Goal: Information Seeking & Learning: Learn about a topic

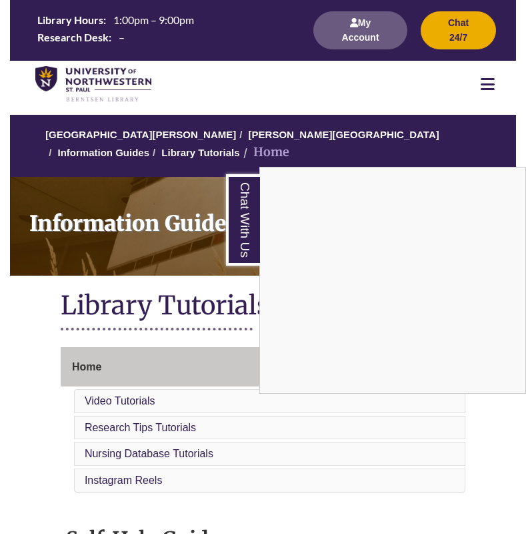
click at [166, 174] on div "Chat With Us" at bounding box center [263, 267] width 526 height 534
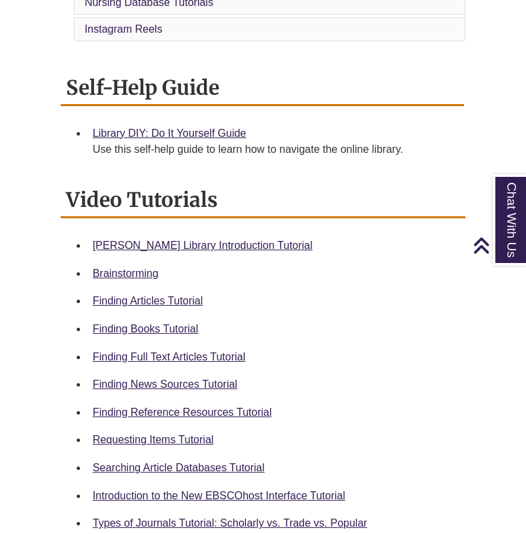
scroll to position [468, 0]
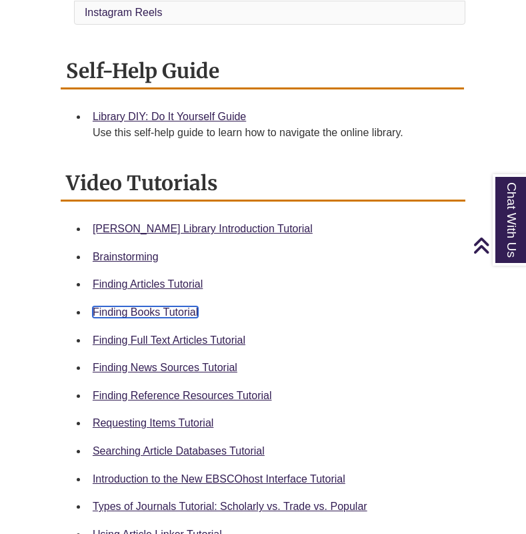
click at [172, 312] on link "Finding Books Tutorial" at bounding box center [145, 311] width 105 height 11
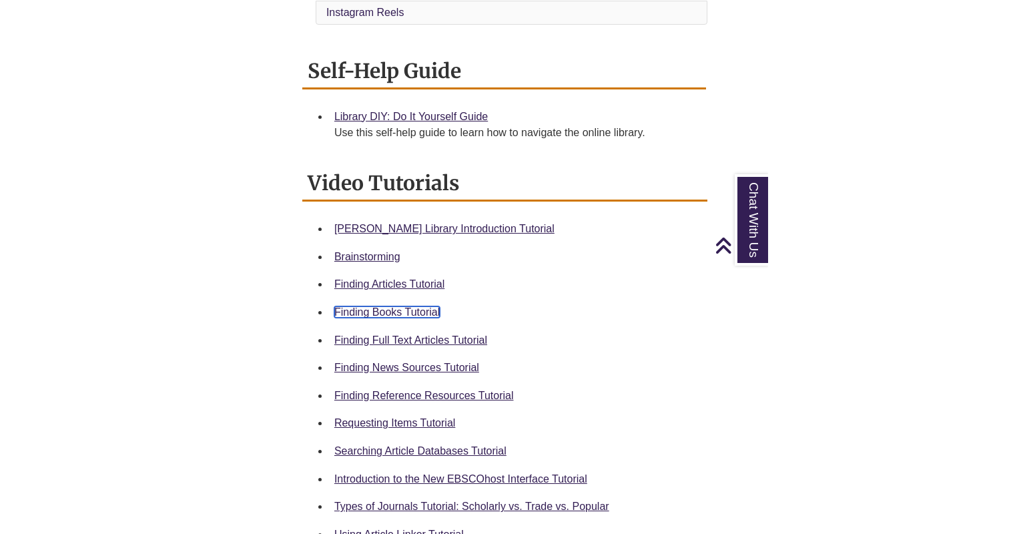
scroll to position [0, 0]
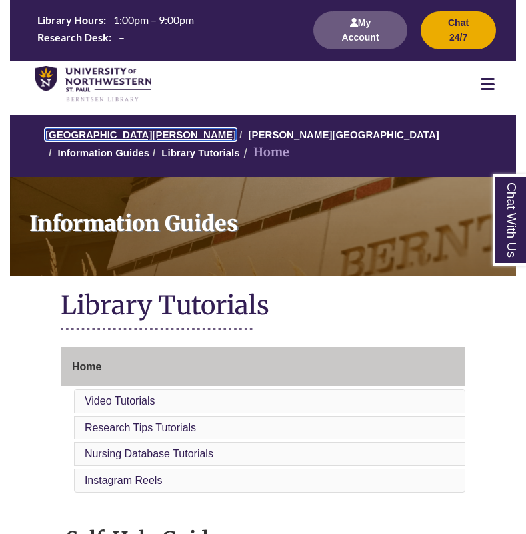
click at [137, 140] on link "[GEOGRAPHIC_DATA][PERSON_NAME]" at bounding box center [140, 134] width 191 height 11
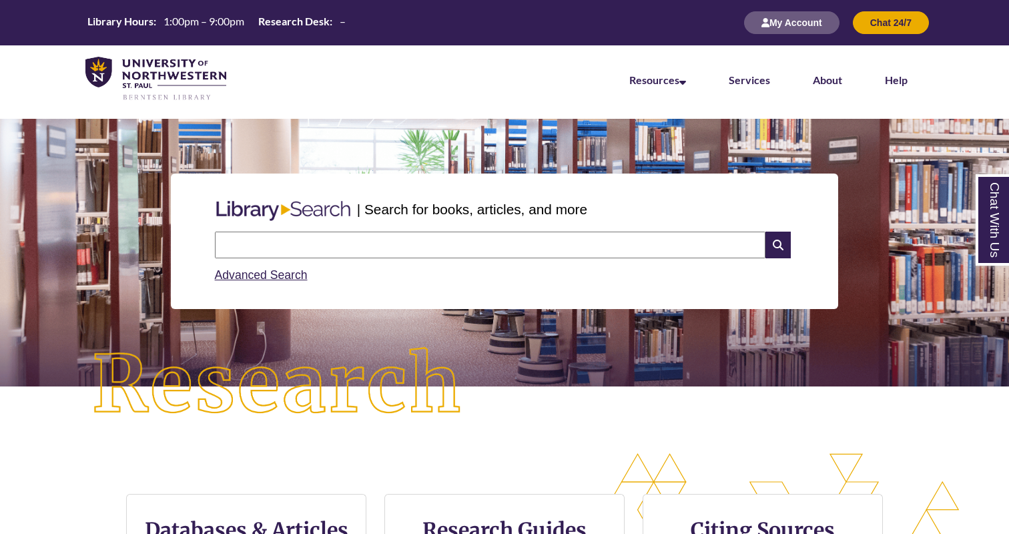
click at [502, 244] on input "text" at bounding box center [490, 245] width 551 height 27
type input "**********"
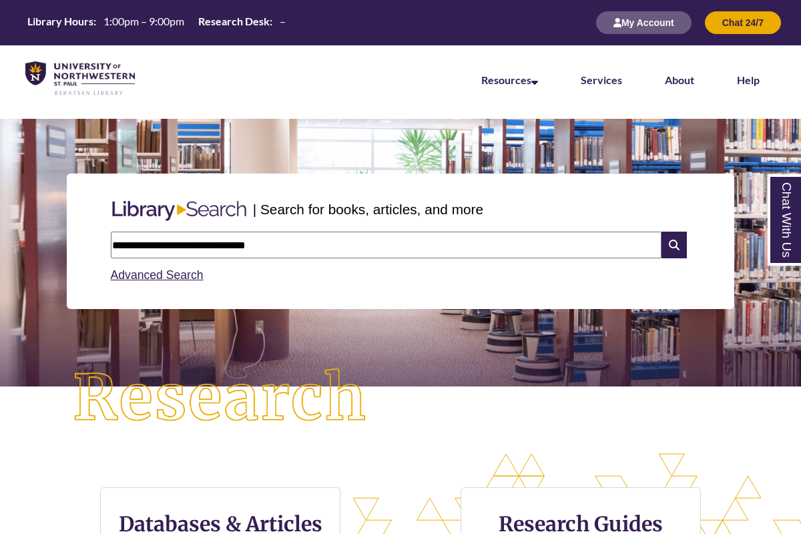
scroll to position [7, 7]
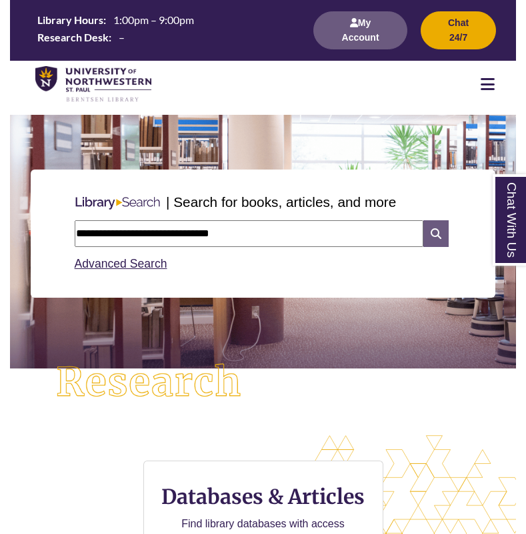
click at [428, 235] on icon at bounding box center [436, 233] width 25 height 27
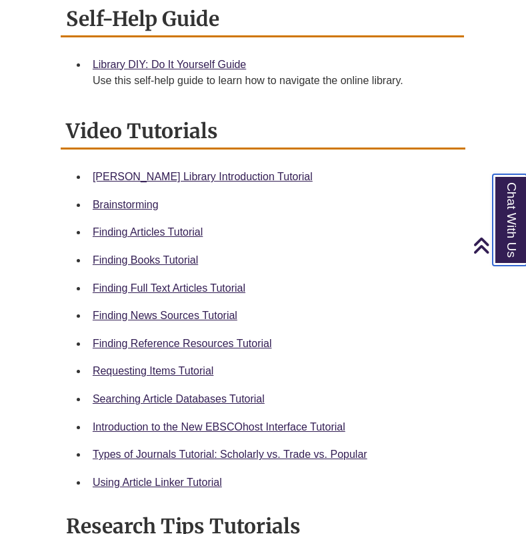
scroll to position [516, 0]
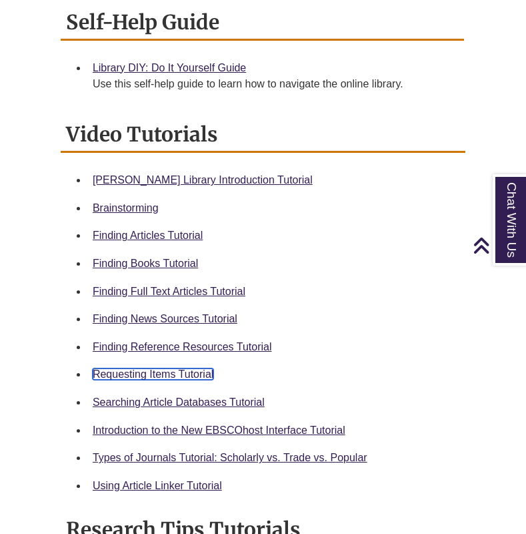
click at [161, 374] on link "Requesting Items Tutorial" at bounding box center [153, 373] width 121 height 11
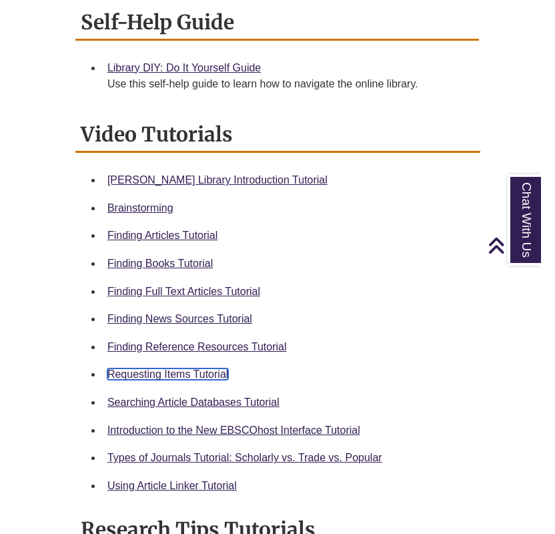
scroll to position [504, 0]
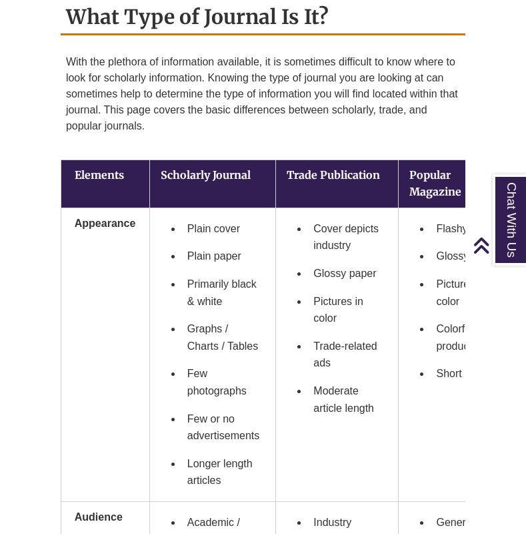
click at [218, 309] on li "Primarily black & white" at bounding box center [223, 292] width 83 height 45
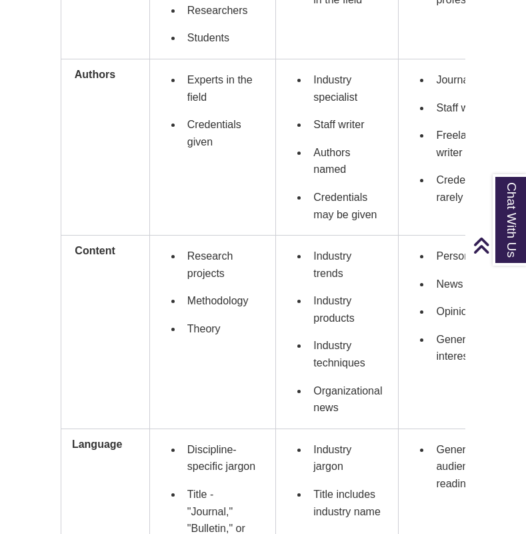
scroll to position [1116, 0]
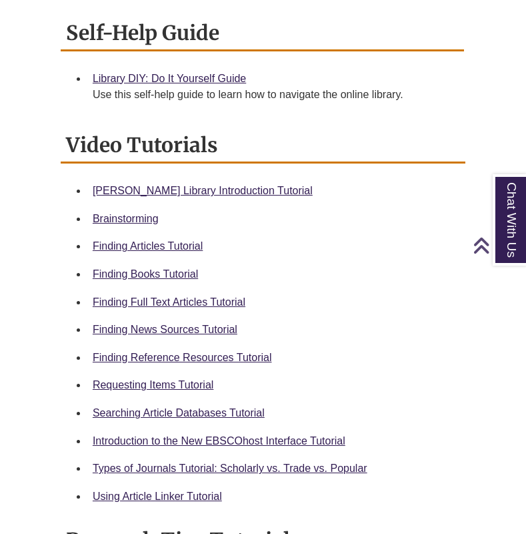
scroll to position [683, 0]
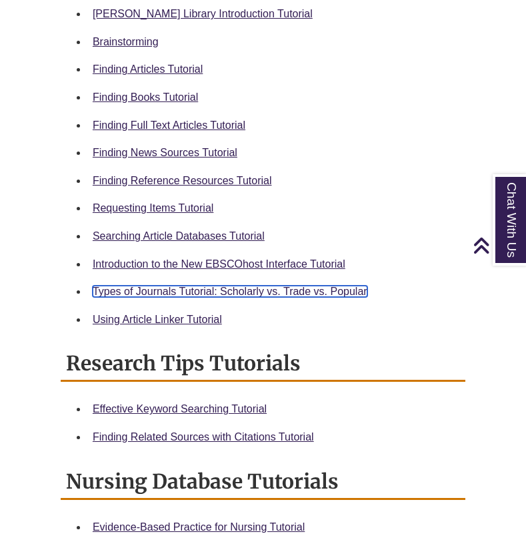
click at [292, 292] on link "Types of Journals Tutorial: Scholarly vs. Trade vs. Popular" at bounding box center [230, 291] width 275 height 11
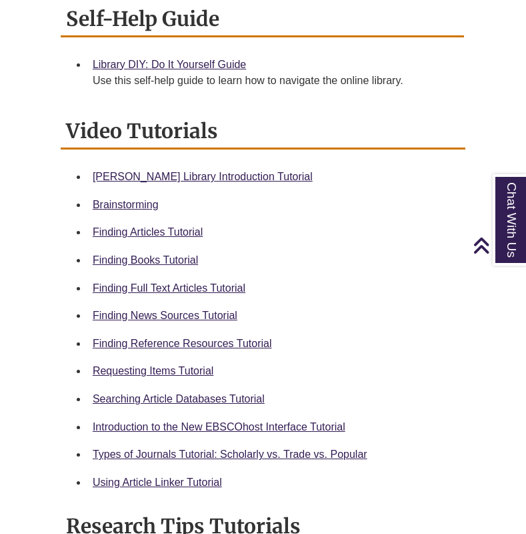
scroll to position [533, 0]
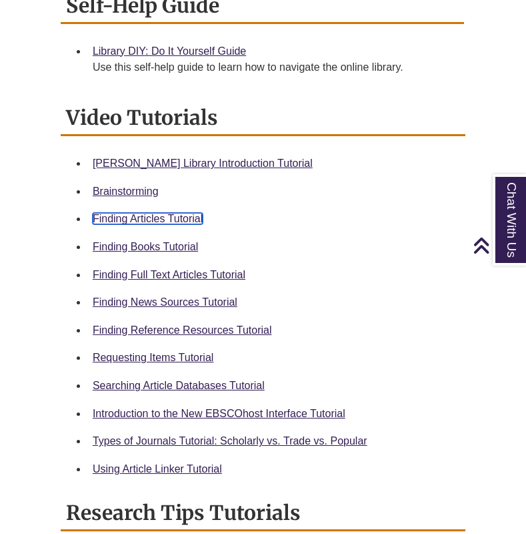
click at [173, 218] on link "Finding Articles Tutorial" at bounding box center [148, 218] width 110 height 11
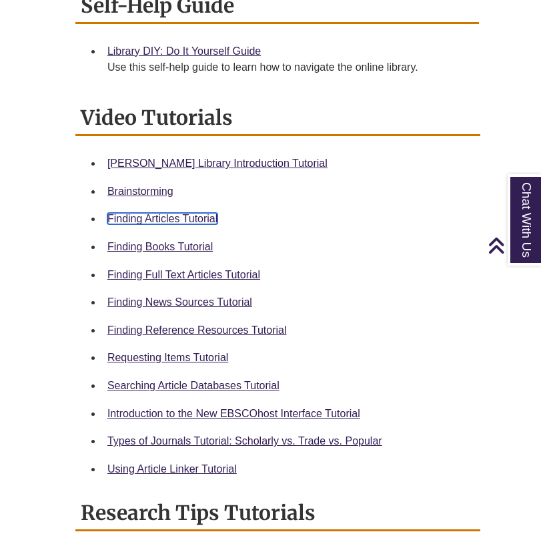
scroll to position [520, 0]
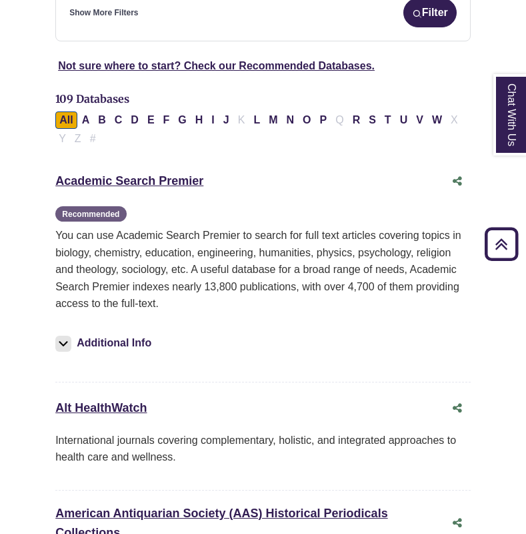
scroll to position [19, 0]
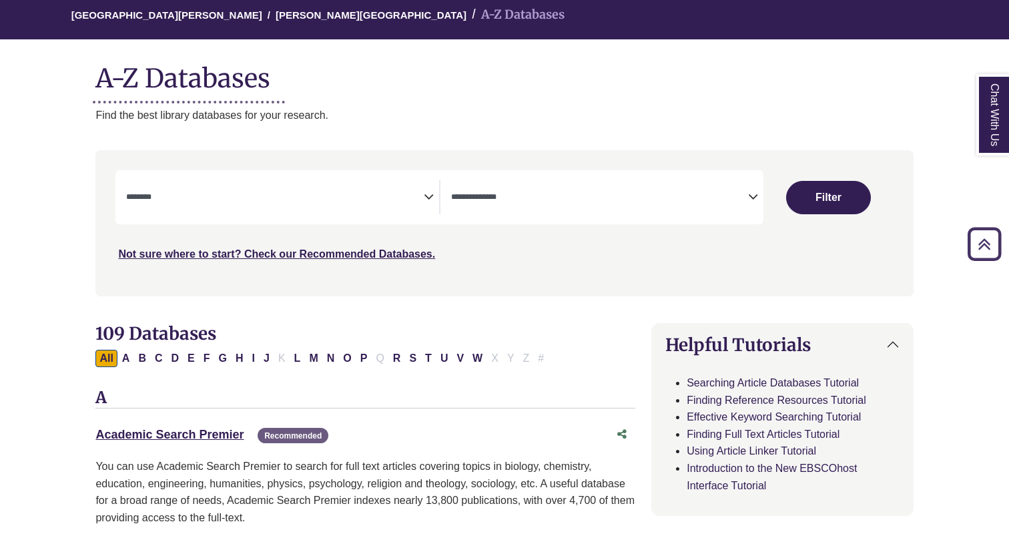
scroll to position [116, 0]
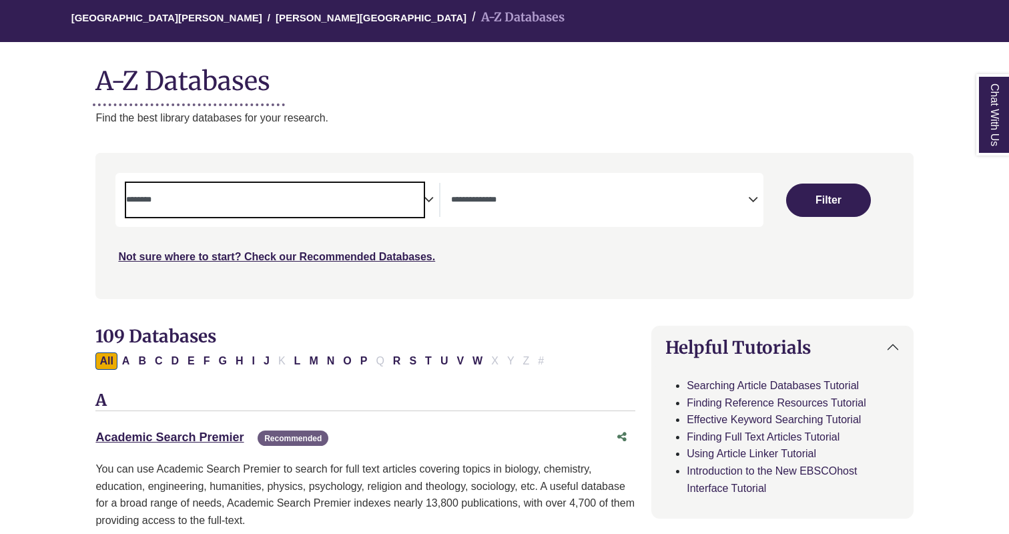
click at [398, 186] on span "Search filters" at bounding box center [275, 200] width 298 height 34
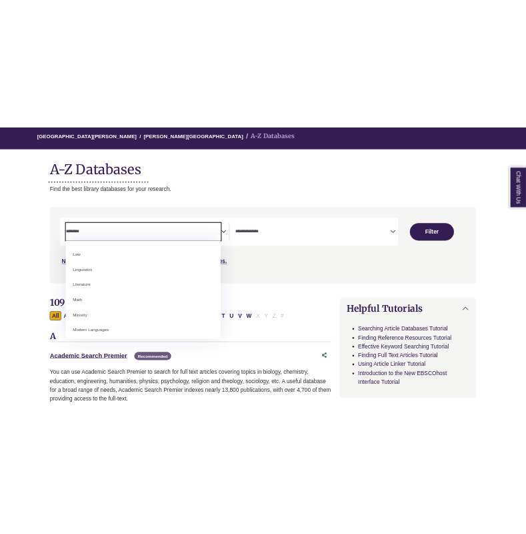
scroll to position [1188, 0]
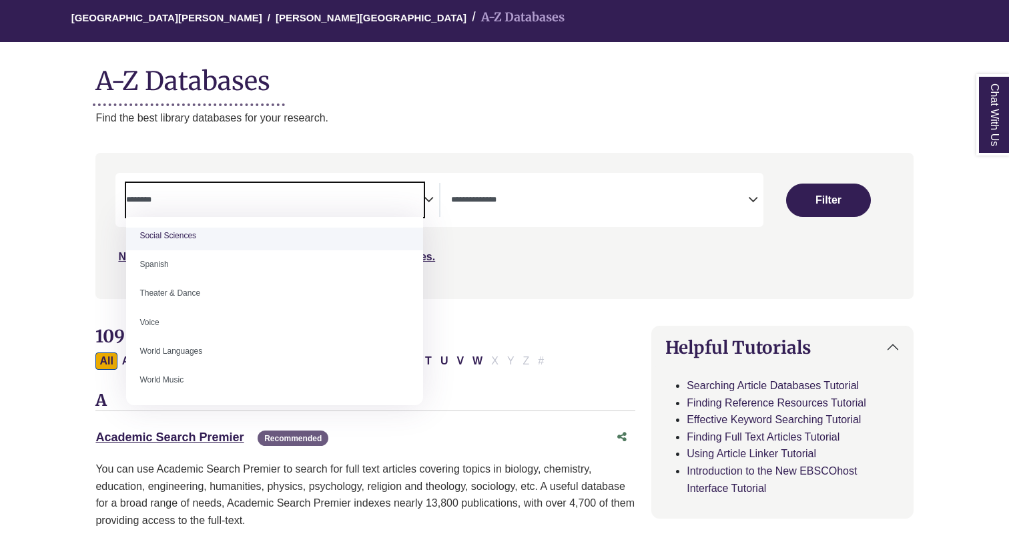
click at [526, 268] on div "Search filters" at bounding box center [503, 225] width 801 height 135
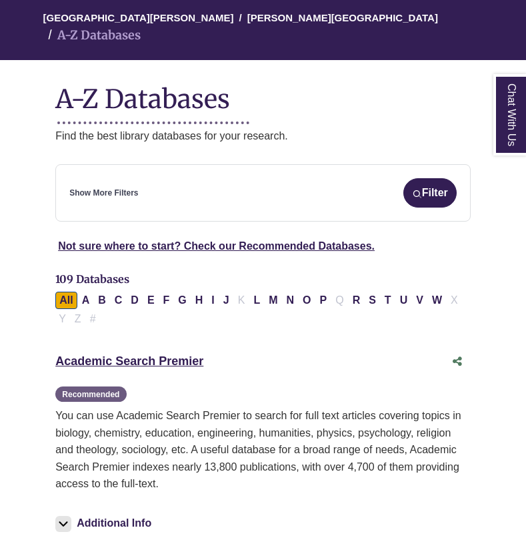
click at [167, 178] on div "Show More Filters Filter" at bounding box center [263, 192] width 388 height 29
click at [162, 187] on div "Show More Filters Filter" at bounding box center [263, 192] width 388 height 29
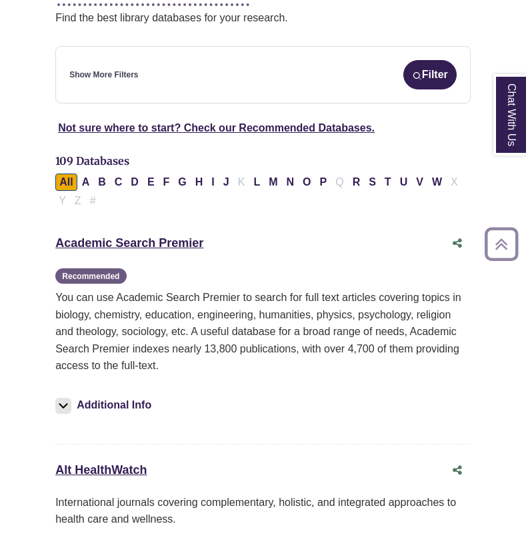
scroll to position [222, 0]
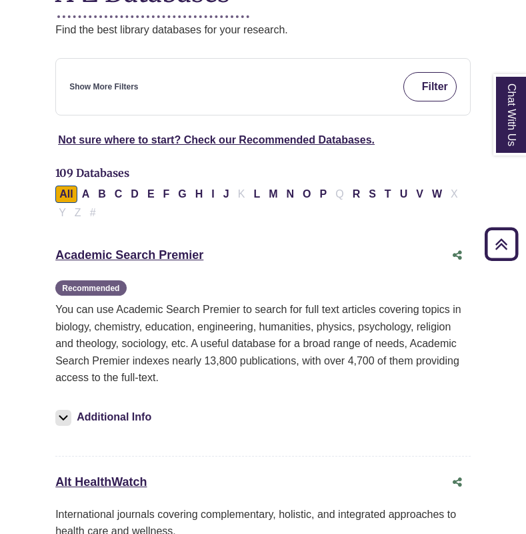
click at [434, 72] on button "Filter" at bounding box center [430, 86] width 53 height 29
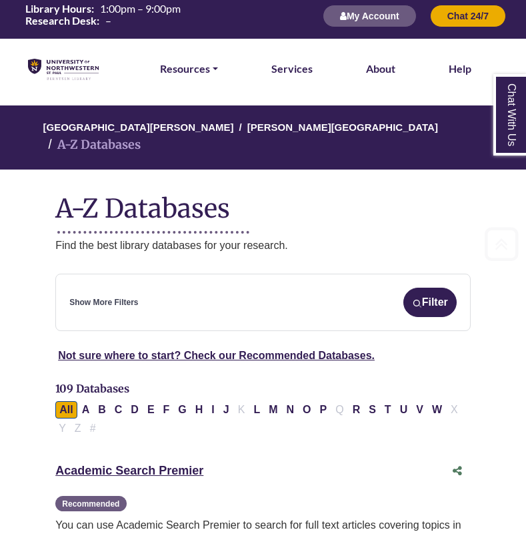
click at [192, 288] on div "Show More Filters Filter" at bounding box center [263, 302] width 388 height 29
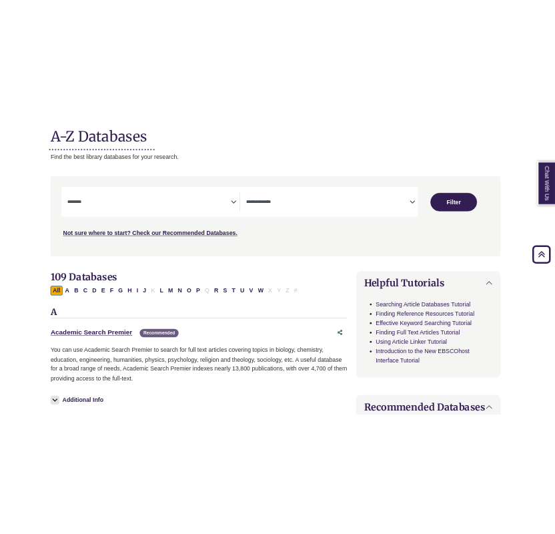
scroll to position [163, 4]
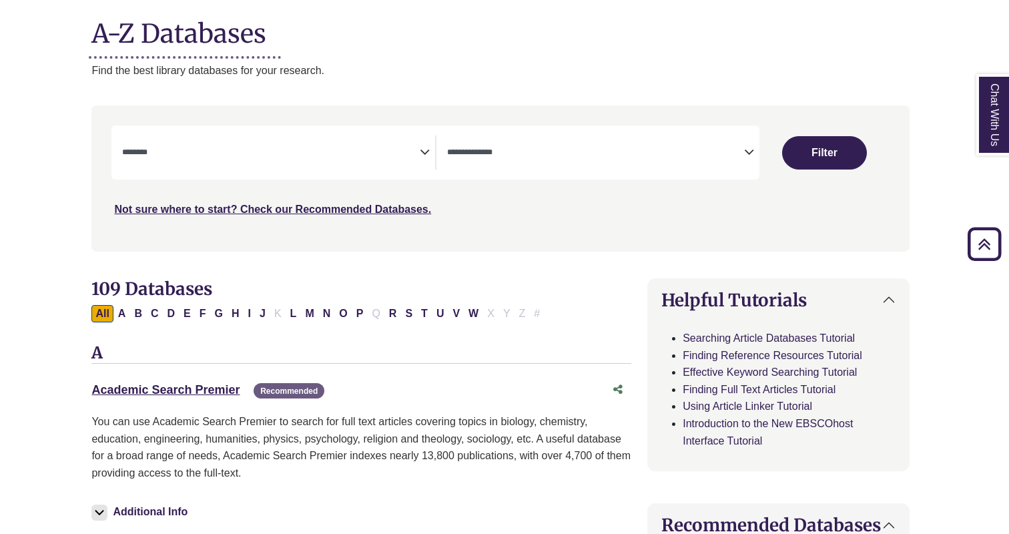
click at [526, 164] on span "Search filters" at bounding box center [596, 152] width 298 height 34
click at [526, 131] on div "**********" at bounding box center [435, 152] width 648 height 54
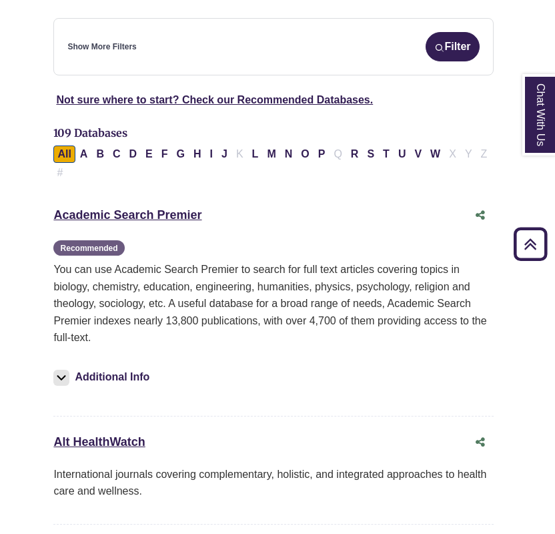
scroll to position [153, 4]
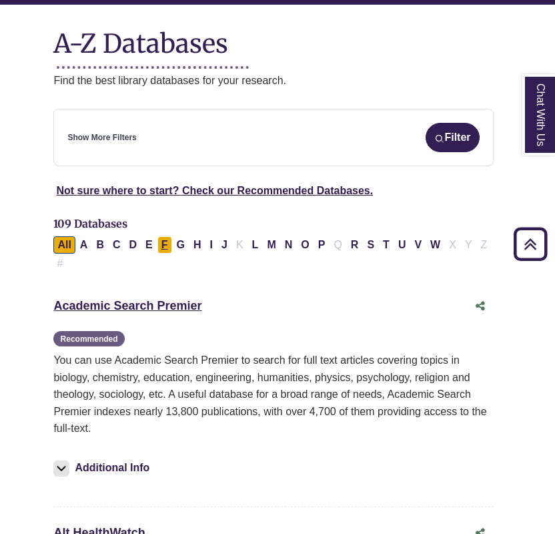
click at [159, 246] on button "F" at bounding box center [164, 244] width 15 height 17
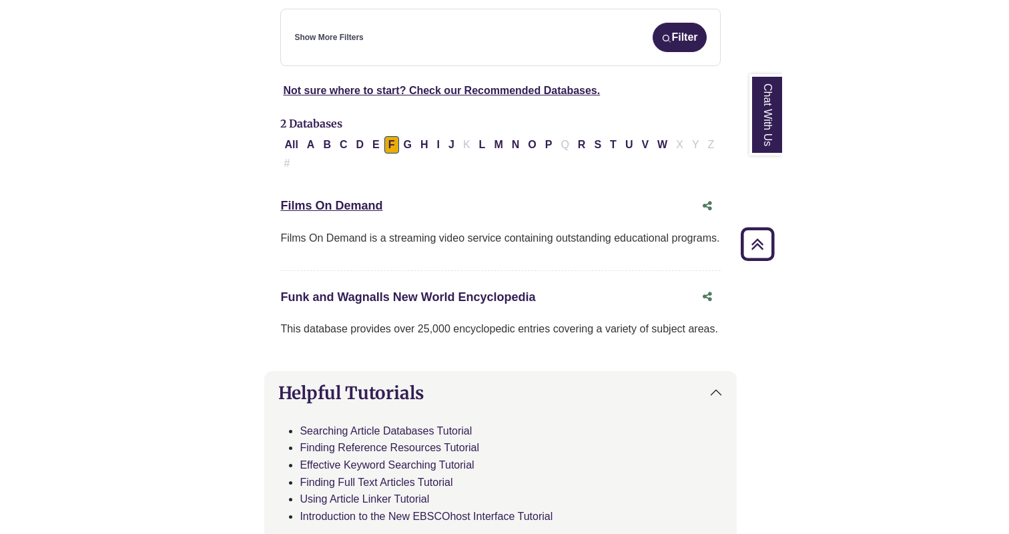
scroll to position [239, 4]
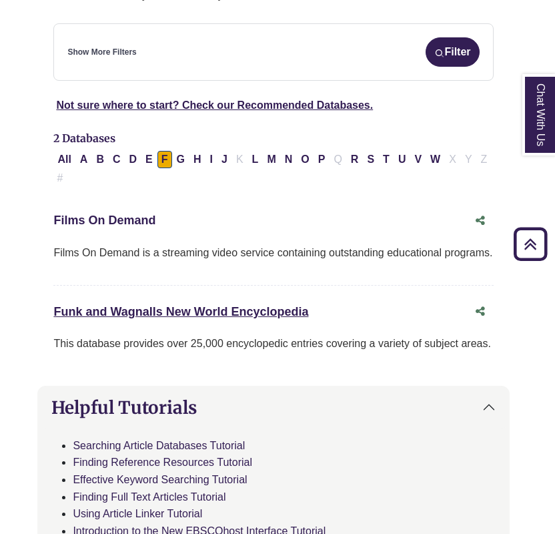
click at [117, 225] on link "Films On Demand This link opens in a new window" at bounding box center [104, 220] width 102 height 13
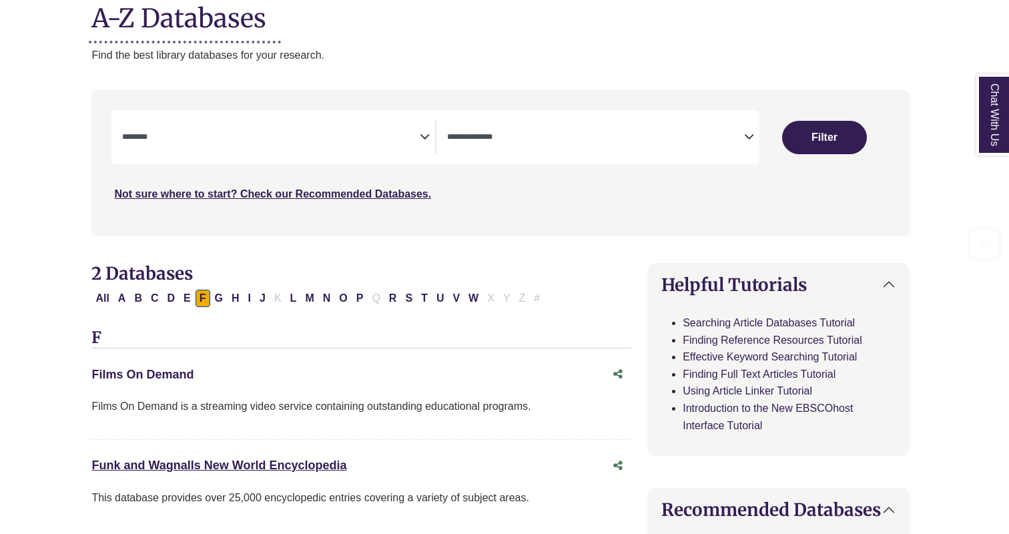
scroll to position [240, 4]
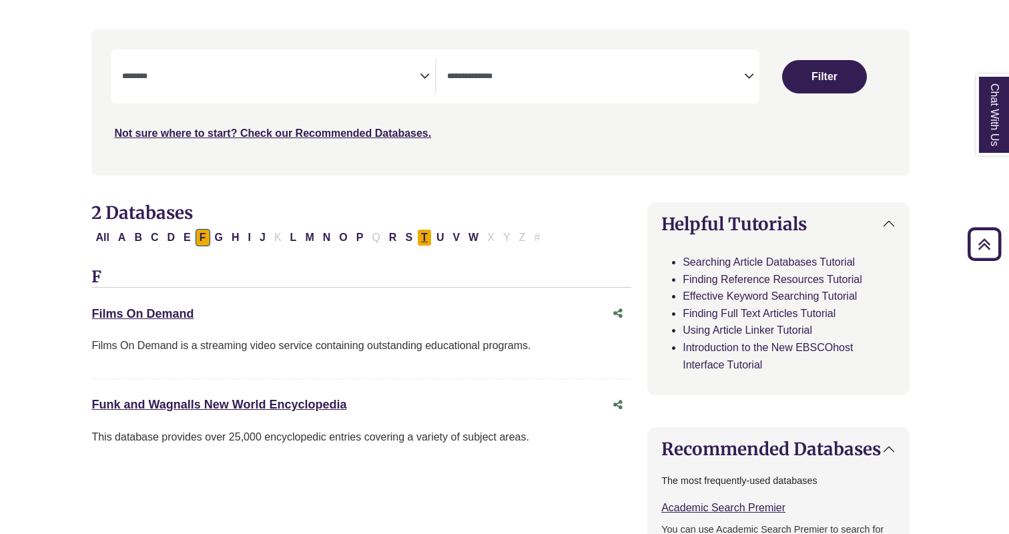
click at [422, 238] on button "T" at bounding box center [424, 237] width 15 height 17
select select "Database Subject Filter"
select select "Database Types Filter"
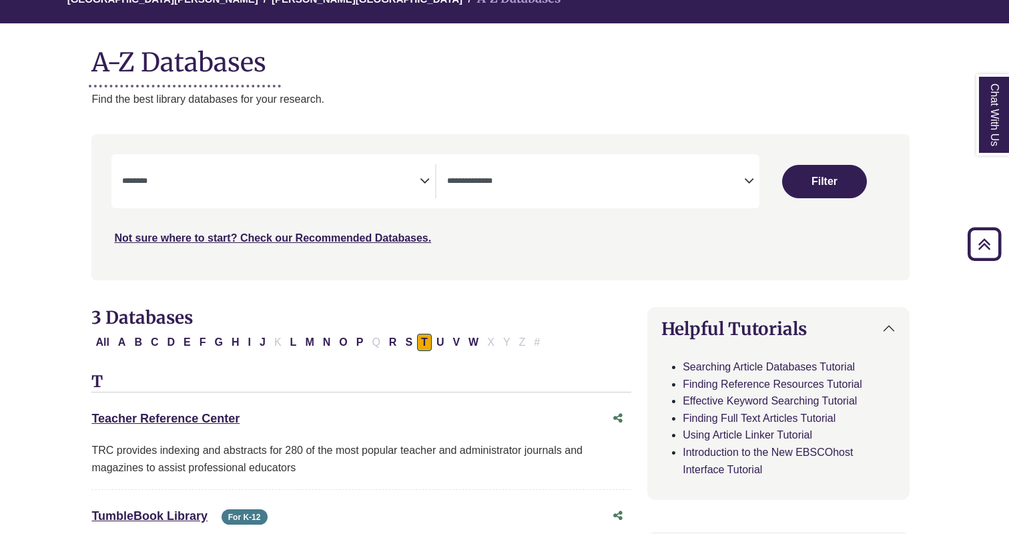
scroll to position [129, 4]
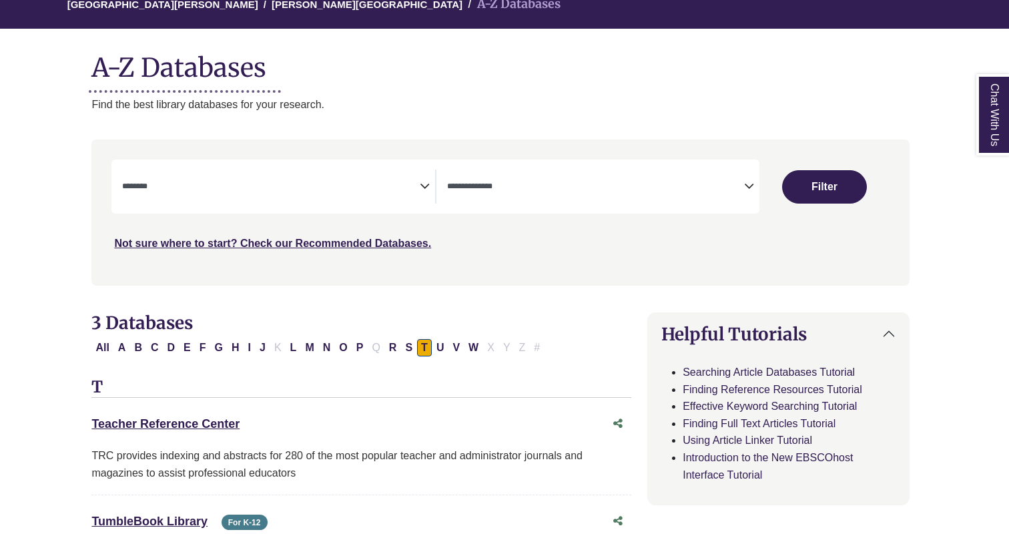
click at [334, 196] on span "Search filters" at bounding box center [271, 186] width 298 height 34
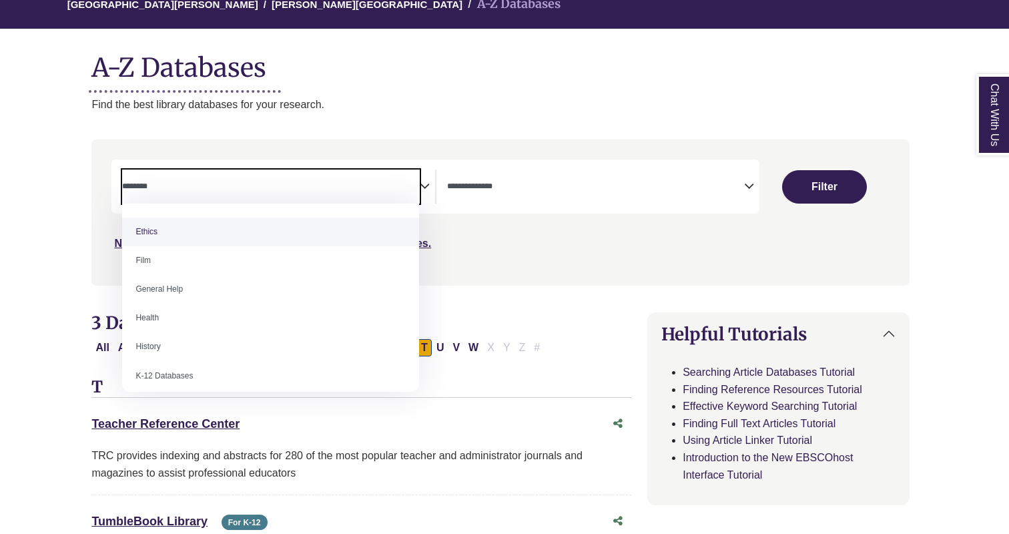
scroll to position [516, 0]
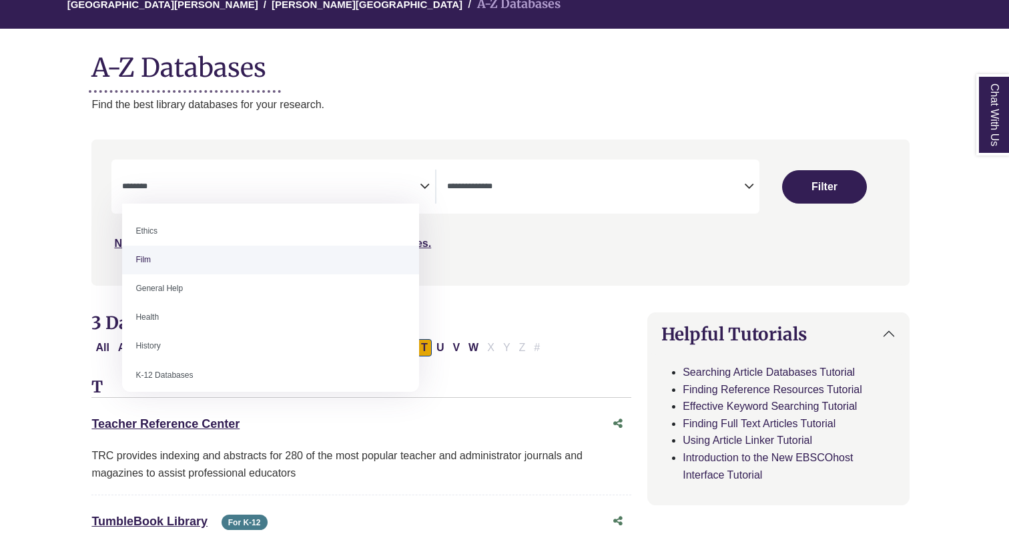
select select "*****"
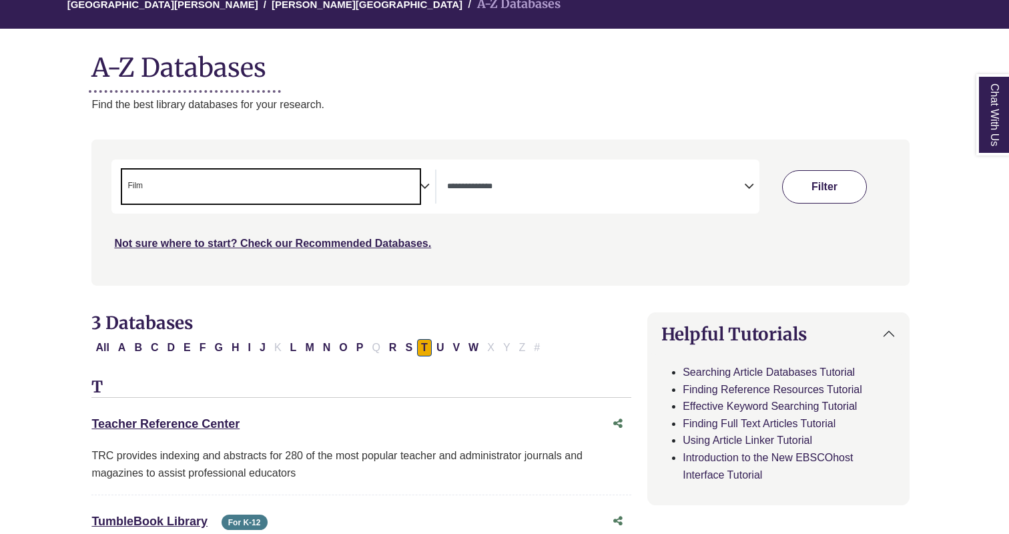
click at [526, 183] on button "Filter" at bounding box center [824, 186] width 85 height 33
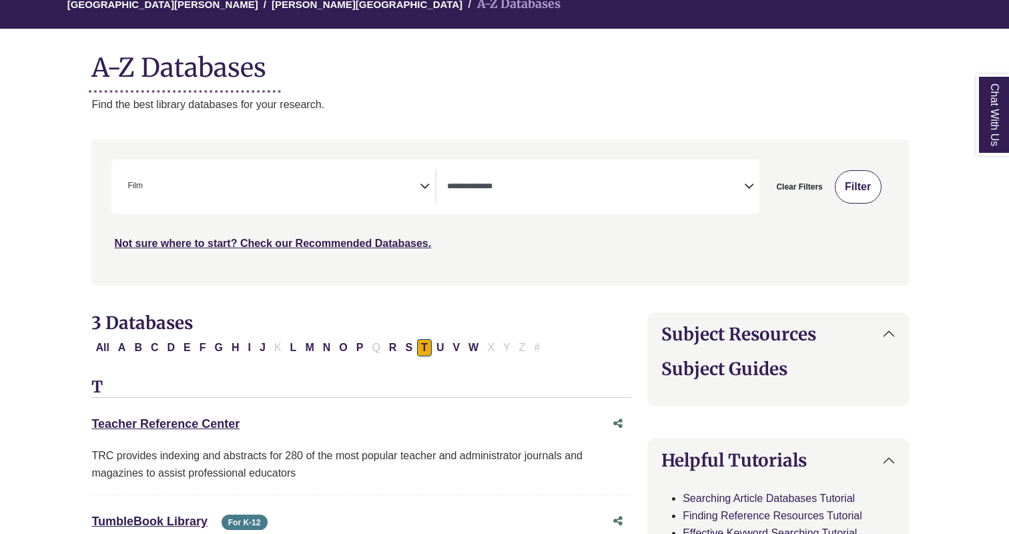
select select "Database Types Filter"
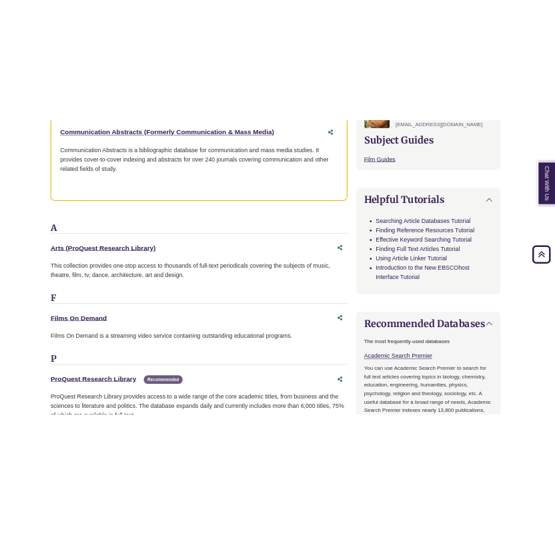
scroll to position [516, 4]
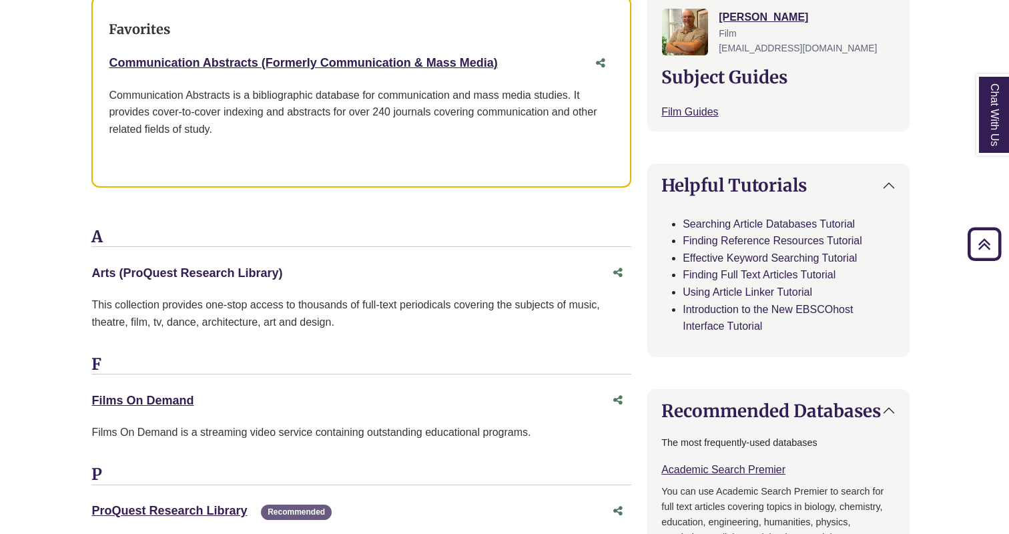
click at [249, 272] on link "Arts (ProQuest Research Library) This link opens in a new window" at bounding box center [186, 272] width 191 height 13
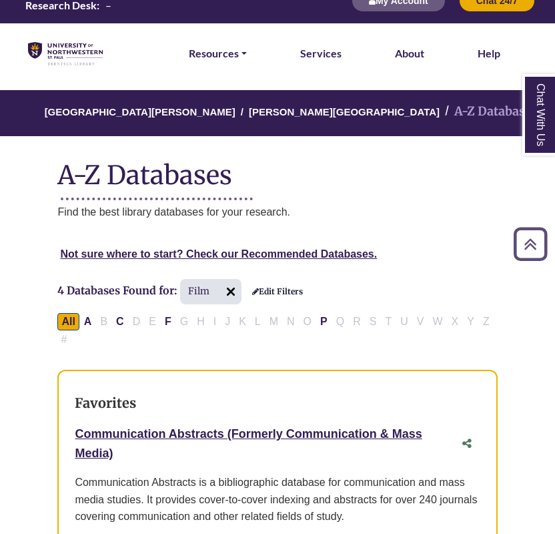
scroll to position [0, 0]
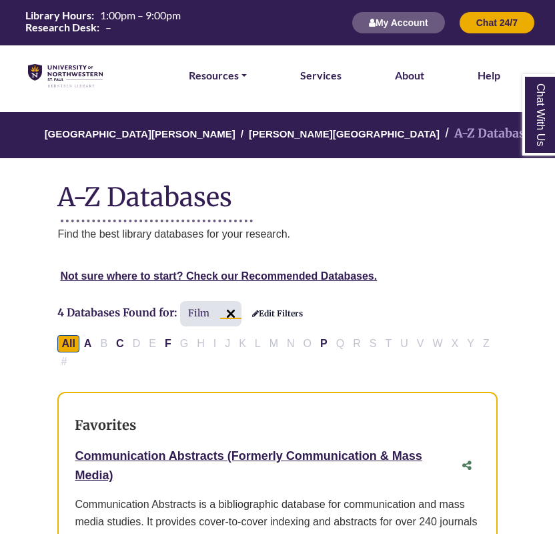
click at [238, 314] on img at bounding box center [230, 313] width 21 height 21
select select "Database Subject Filter"
select select "Database Types Filter"
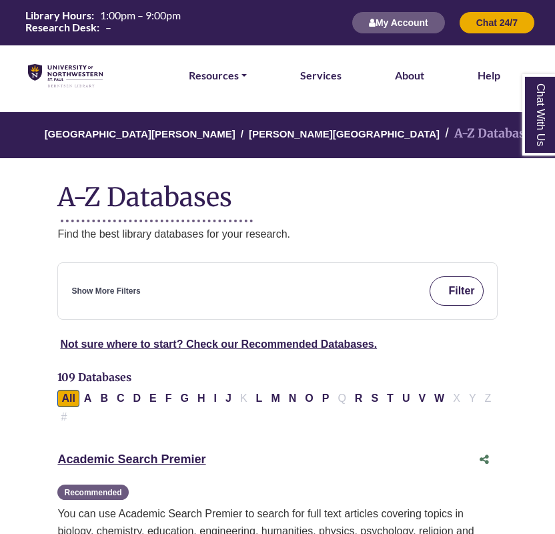
click at [460, 297] on button "Filter" at bounding box center [456, 290] width 53 height 29
select select "Database Subject Filter"
select select "Database Types Filter"
click at [192, 299] on div "Show More Filters Filter" at bounding box center [277, 290] width 412 height 29
click at [118, 290] on link "Show More Filters" at bounding box center [105, 291] width 69 height 13
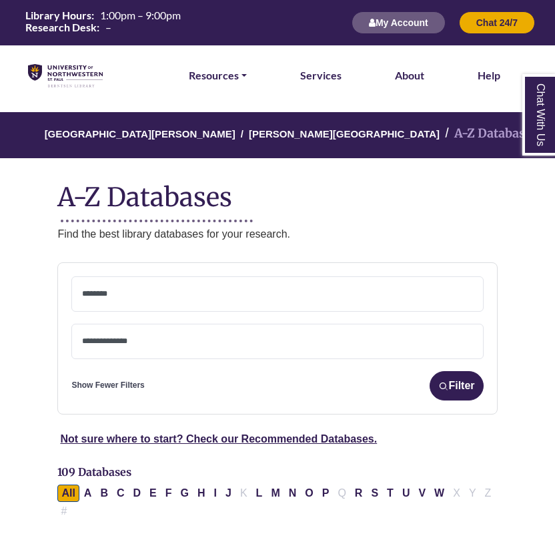
click at [119, 301] on span at bounding box center [277, 294] width 390 height 34
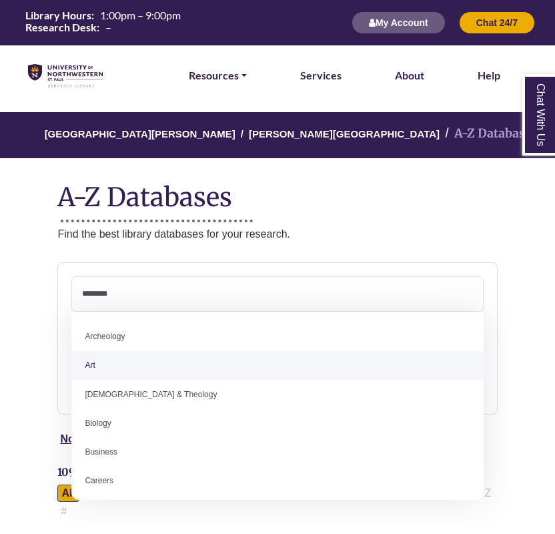
select select "*****"
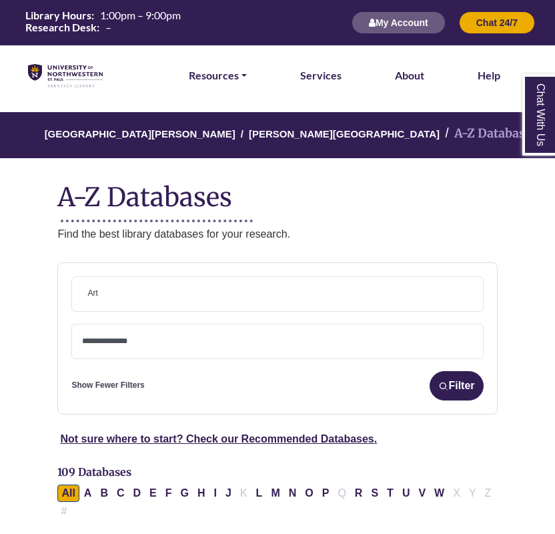
scroll to position [250, 0]
click at [457, 384] on button "Filter" at bounding box center [456, 385] width 53 height 29
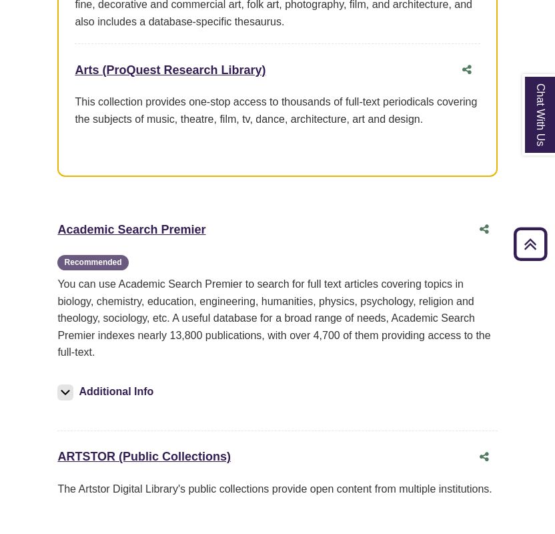
scroll to position [537, 0]
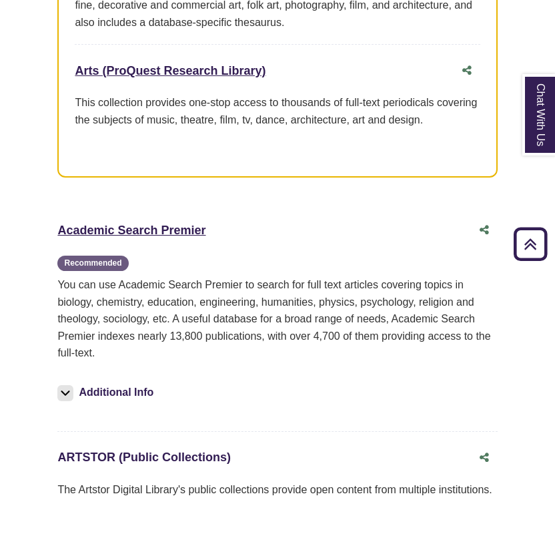
click at [205, 464] on link "ARTSTOR (Public Collections) This link opens in a new window" at bounding box center [143, 456] width 173 height 13
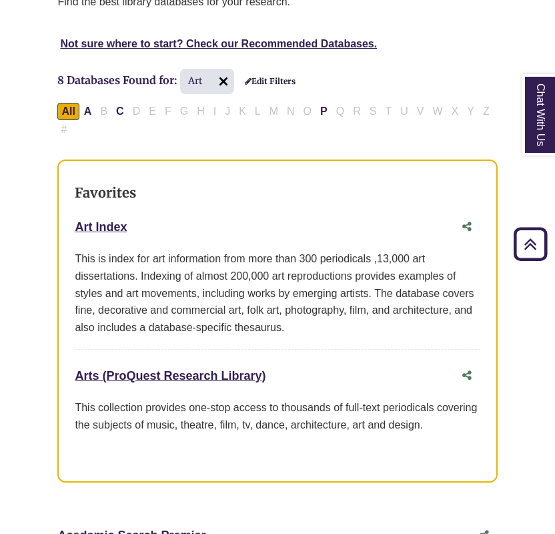
scroll to position [245, 0]
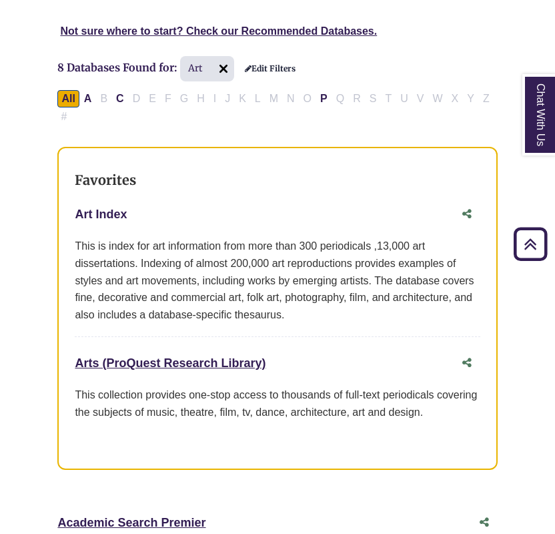
click at [121, 221] on link "Art Index This link opens in a new window" at bounding box center [101, 214] width 52 height 13
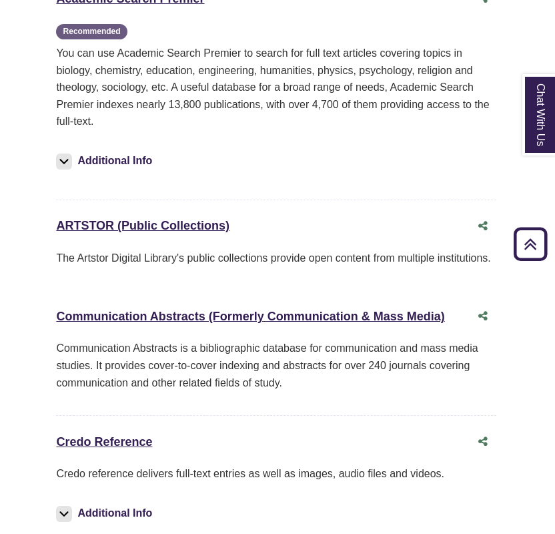
scroll to position [771, 1]
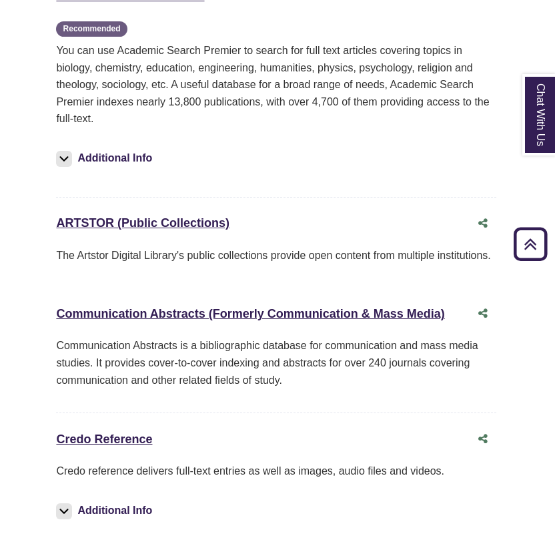
drag, startPoint x: 50, startPoint y: 221, endPoint x: 234, endPoint y: 224, distance: 184.2
click at [234, 224] on div "8 Databases Found for: Art Edit Filters Clear Filters/Browse All Databases All …" at bounding box center [276, 180] width 472 height 1301
copy link "ARTSTOR (Public Collections)"
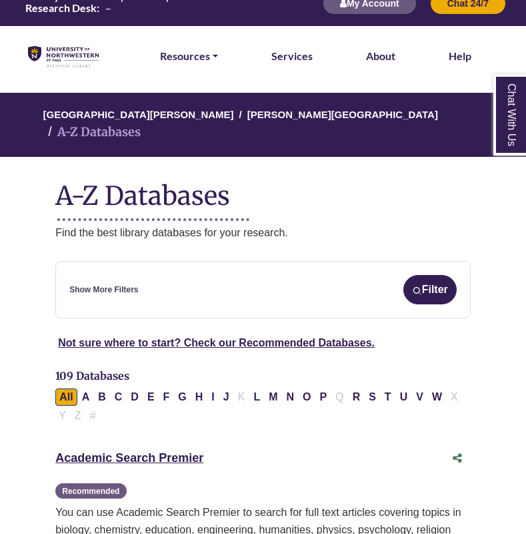
scroll to position [19, 0]
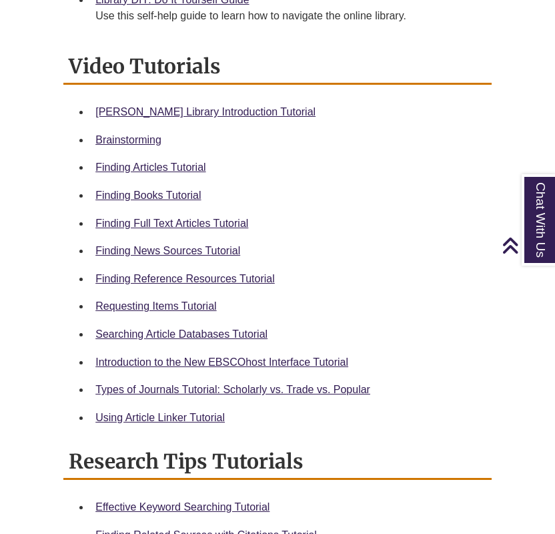
scroll to position [573, 0]
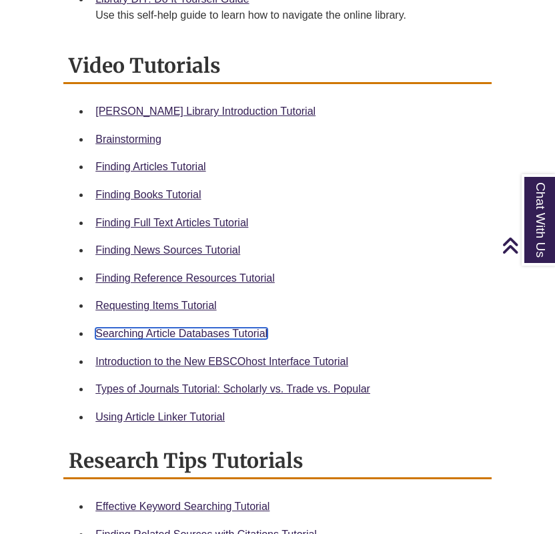
click at [231, 332] on link "Searching Article Databases Tutorial" at bounding box center [181, 333] width 172 height 11
click at [200, 226] on link "Finding Full Text Articles Tutorial" at bounding box center [171, 222] width 153 height 11
click at [199, 121] on li "[PERSON_NAME] Library Introduction Tutorial" at bounding box center [288, 111] width 396 height 28
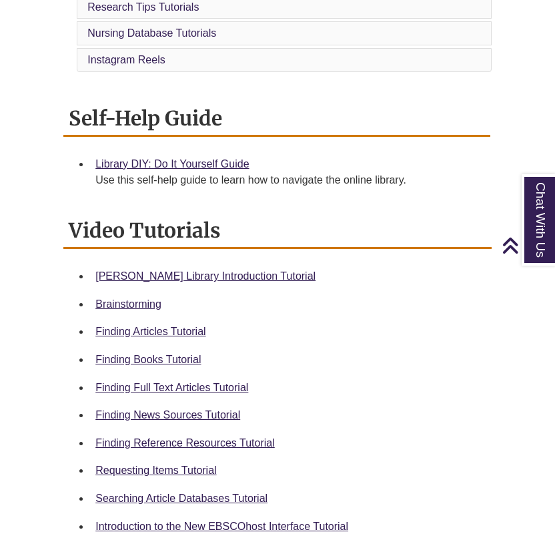
scroll to position [722, 0]
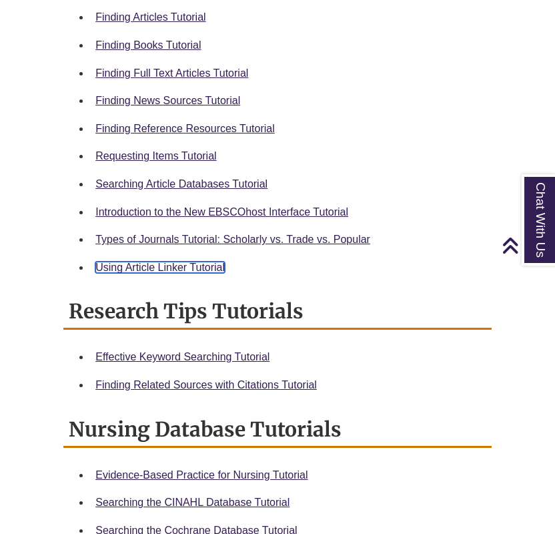
click at [159, 264] on link "Using Article Linker Tutorial" at bounding box center [159, 267] width 129 height 11
click at [496, 125] on div "Video Tutorials [PERSON_NAME] Library Introduction Tutorial Brainstorming Findi…" at bounding box center [277, 294] width 448 height 791
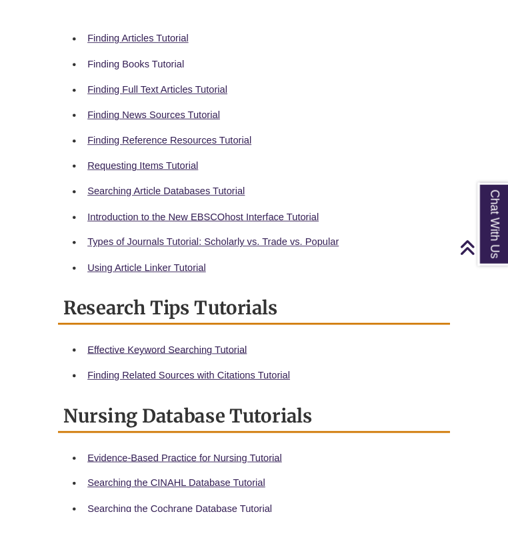
scroll to position [740, 0]
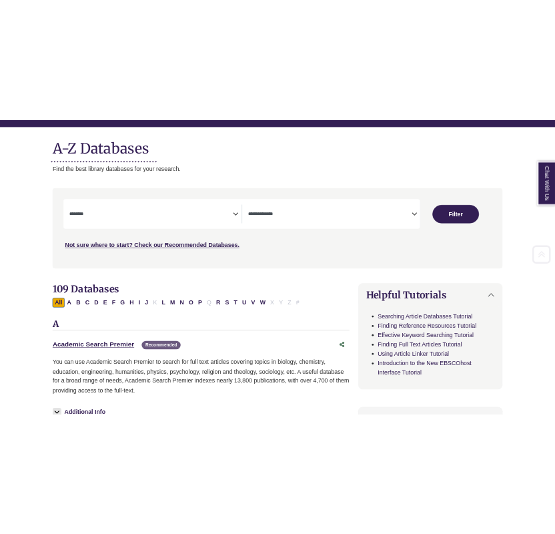
scroll to position [167, 0]
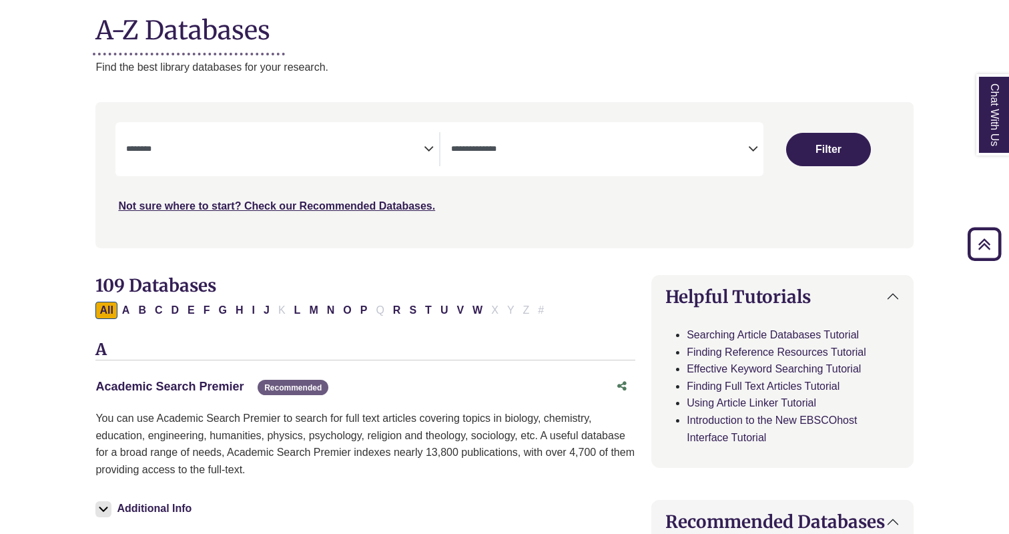
click at [204, 392] on link "Academic Search Premier This link opens in a new window" at bounding box center [169, 386] width 148 height 13
click at [195, 385] on link "Academic Search Premier This link opens in a new window" at bounding box center [169, 386] width 148 height 13
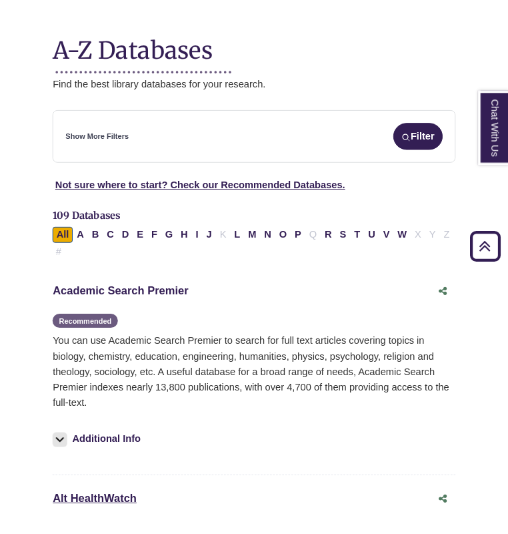
scroll to position [226, 0]
